Goal: Transaction & Acquisition: Obtain resource

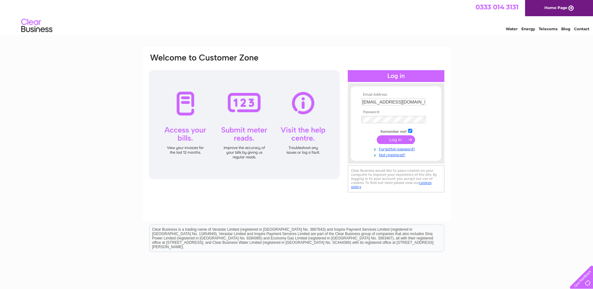
click at [398, 141] on input "submit" at bounding box center [396, 139] width 38 height 9
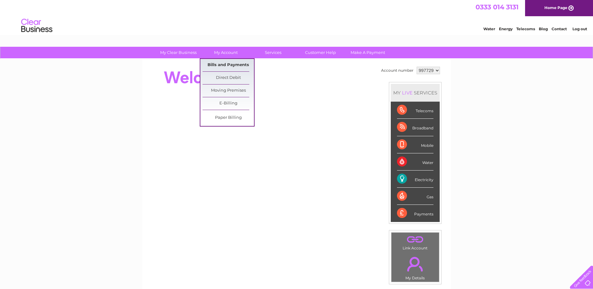
click at [234, 65] on link "Bills and Payments" at bounding box center [228, 65] width 51 height 12
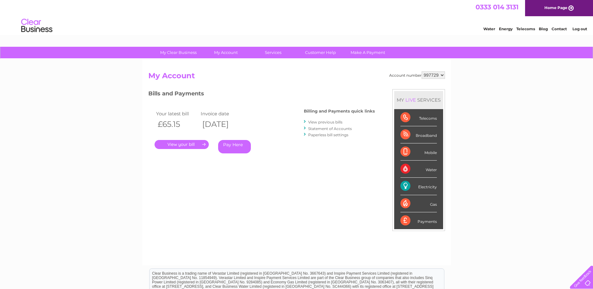
click at [185, 146] on link "." at bounding box center [182, 144] width 54 height 9
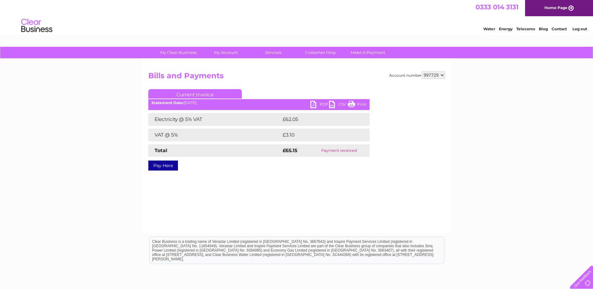
click at [325, 106] on link "PDF" at bounding box center [319, 105] width 19 height 9
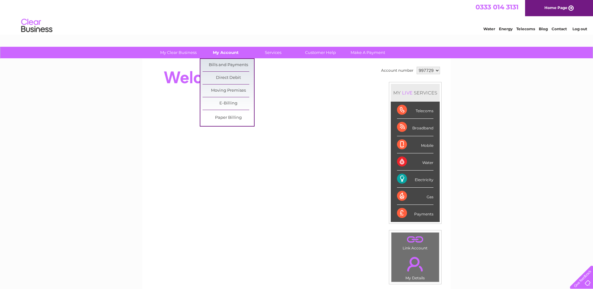
click at [234, 52] on link "My Account" at bounding box center [225, 53] width 51 height 12
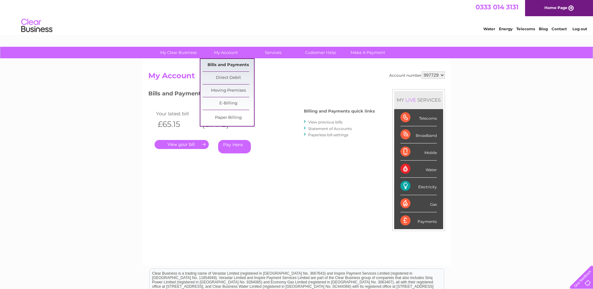
click at [234, 65] on link "Bills and Payments" at bounding box center [228, 65] width 51 height 12
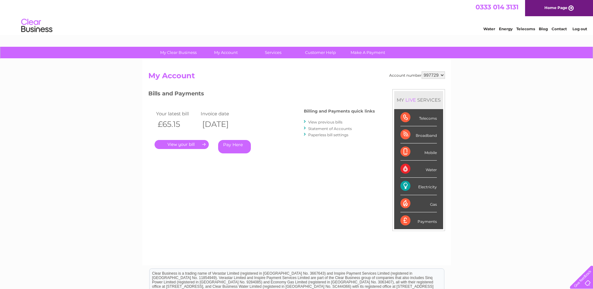
click at [183, 145] on link "." at bounding box center [182, 144] width 54 height 9
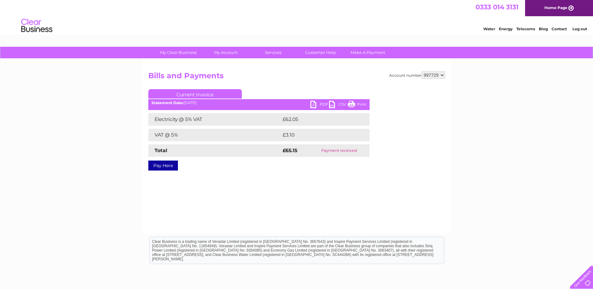
click at [322, 105] on link "PDF" at bounding box center [319, 105] width 19 height 9
